Goal: Communication & Community: Answer question/provide support

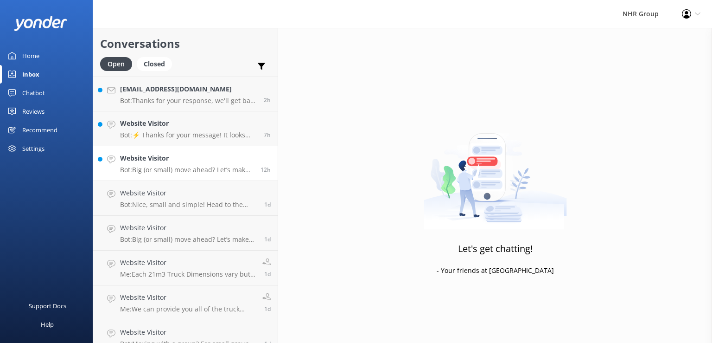
click at [208, 164] on div "Website Visitor Bot: Big (or small) move ahead? Let’s make sure you’ve got the …" at bounding box center [187, 163] width 134 height 20
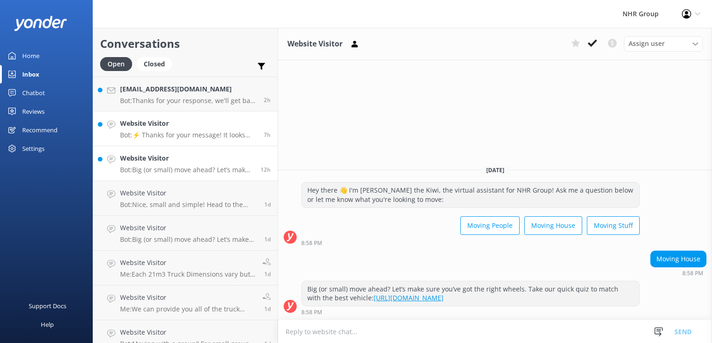
click at [202, 129] on div "Website Visitor Bot: ⚡ Thanks for your message! It looks like this one might be…" at bounding box center [188, 128] width 137 height 20
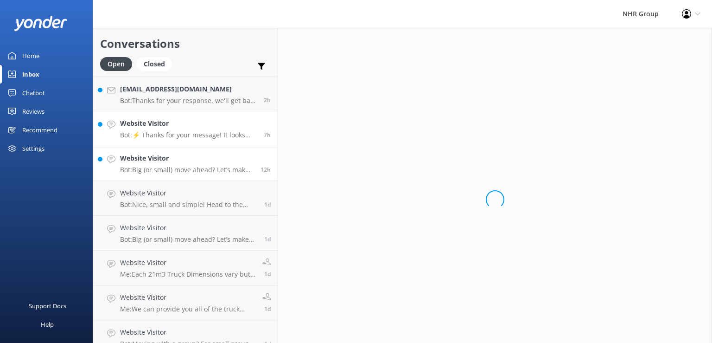
click at [200, 164] on div "Website Visitor Bot: Big (or small) move ahead? Let’s make sure you’ve got the …" at bounding box center [187, 163] width 134 height 20
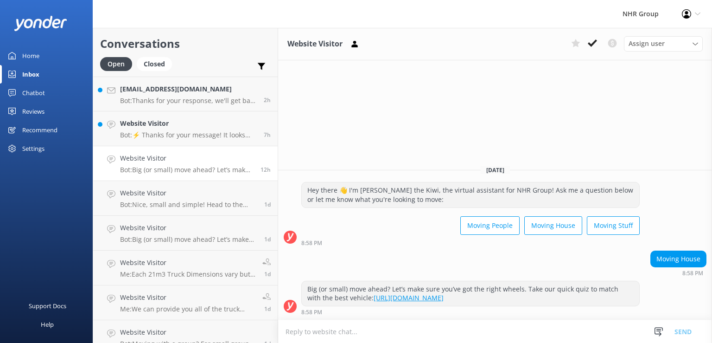
click at [400, 325] on textarea at bounding box center [495, 331] width 434 height 23
type textarea "t"
type textarea "g"
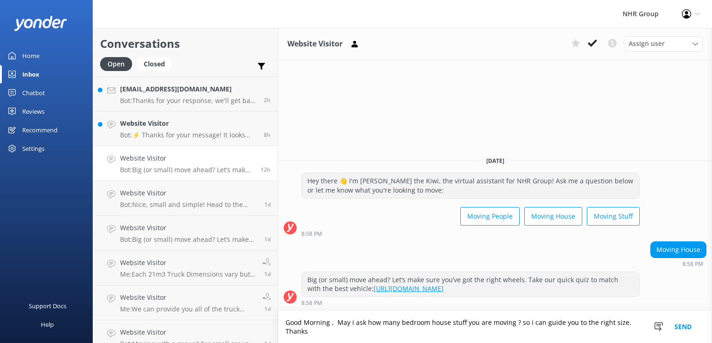
type textarea "Good Morning , May i ask how many bedroom house stuff you are moving ? so i can…"
click at [682, 327] on button "Send" at bounding box center [683, 327] width 35 height 32
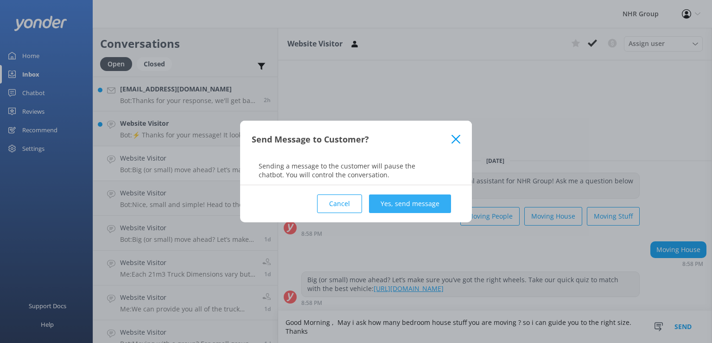
click at [430, 201] on button "Yes, send message" at bounding box center [410, 203] width 82 height 19
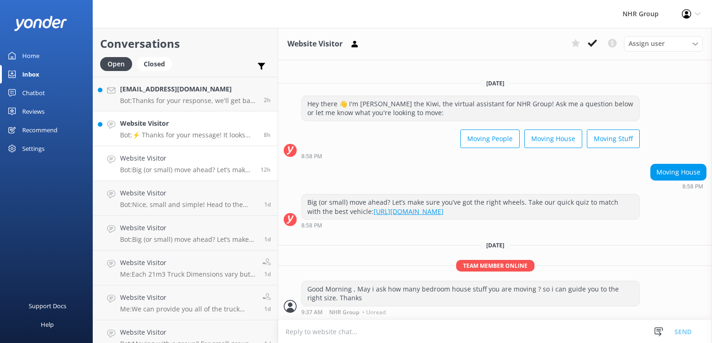
click at [138, 128] on h4 "Website Visitor" at bounding box center [188, 123] width 137 height 10
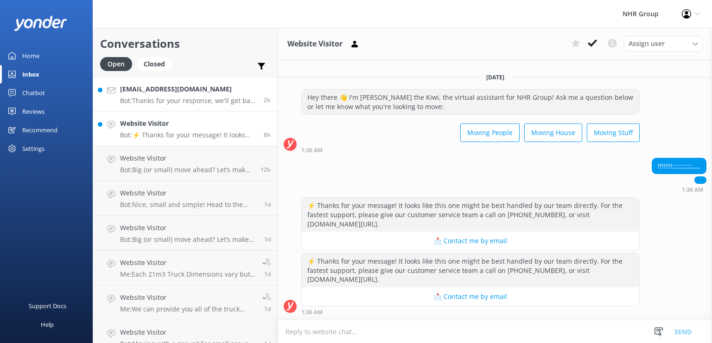
click at [146, 87] on h4 "[EMAIL_ADDRESS][DOMAIN_NAME]" at bounding box center [188, 89] width 137 height 10
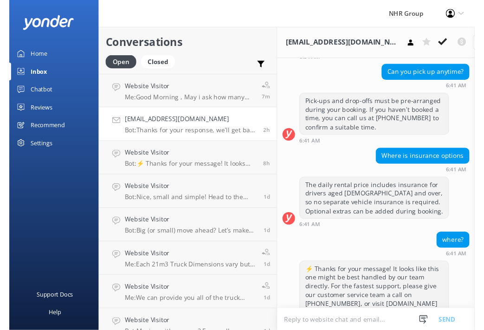
scroll to position [1063, 0]
